Goal: Task Accomplishment & Management: Manage account settings

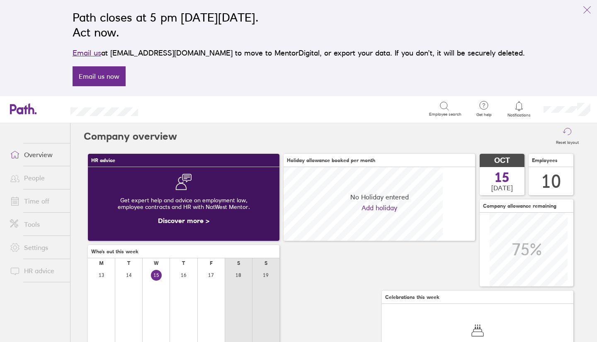
scroll to position [74, 191]
click at [35, 202] on link "Time off" at bounding box center [36, 201] width 67 height 17
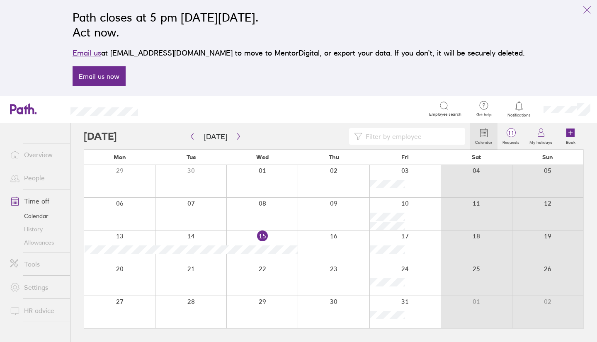
click at [540, 52] on div "Path closes at 5 pm [DATE][DATE]. Act now. Email us at [EMAIL_ADDRESS][DOMAIN_N…" at bounding box center [298, 48] width 597 height 96
click at [534, 58] on div "Path closes at 5 pm [DATE][DATE]. Act now. Email us at [EMAIL_ADDRESS][DOMAIN_N…" at bounding box center [298, 48] width 597 height 96
